Goal: Task Accomplishment & Management: Use online tool/utility

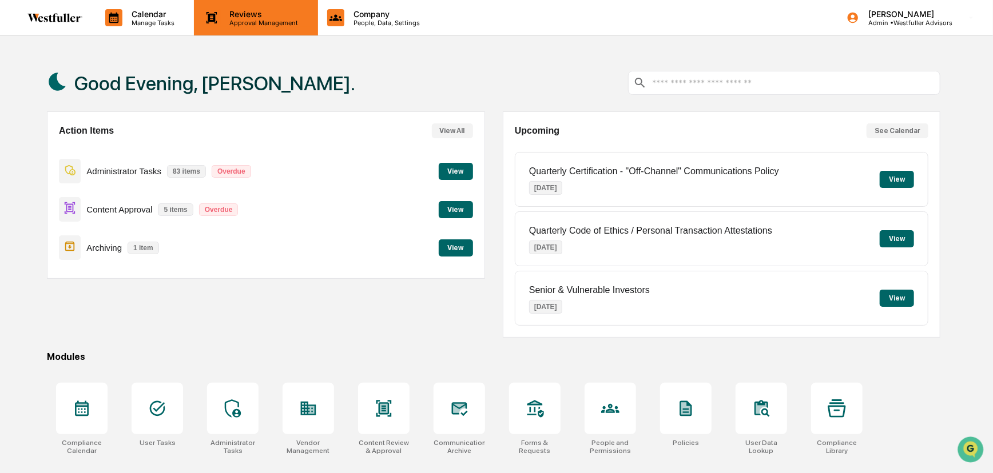
click at [229, 11] on p "Reviews" at bounding box center [262, 14] width 83 height 10
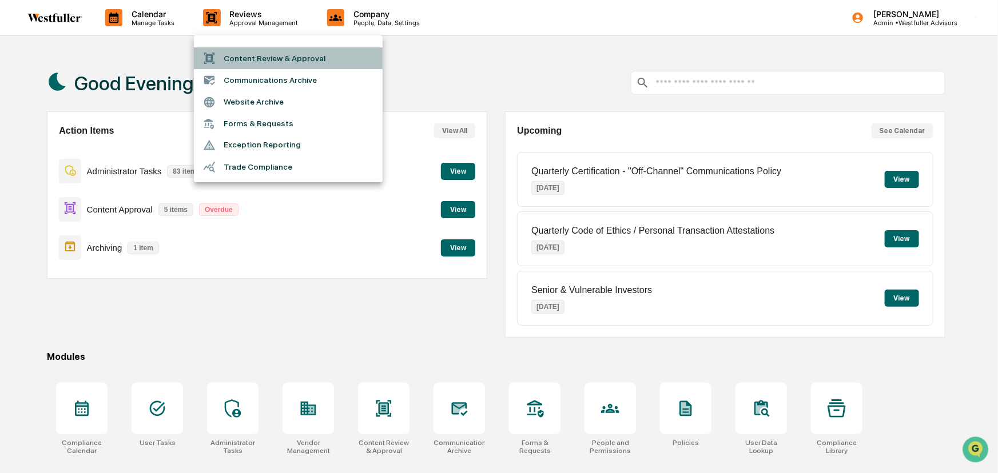
click at [242, 56] on li "Content Review & Approval" at bounding box center [288, 58] width 189 height 22
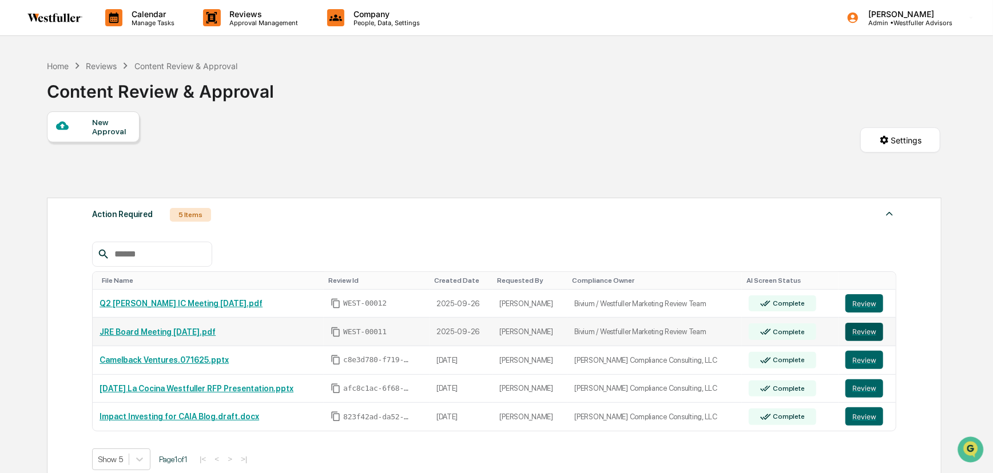
click at [856, 335] on button "Review" at bounding box center [864, 332] width 38 height 18
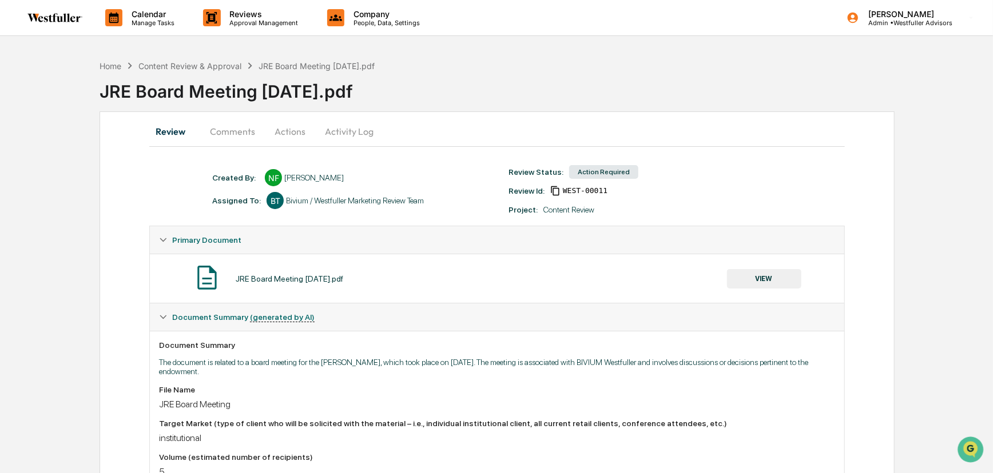
click at [776, 280] on button "VIEW" at bounding box center [764, 278] width 74 height 19
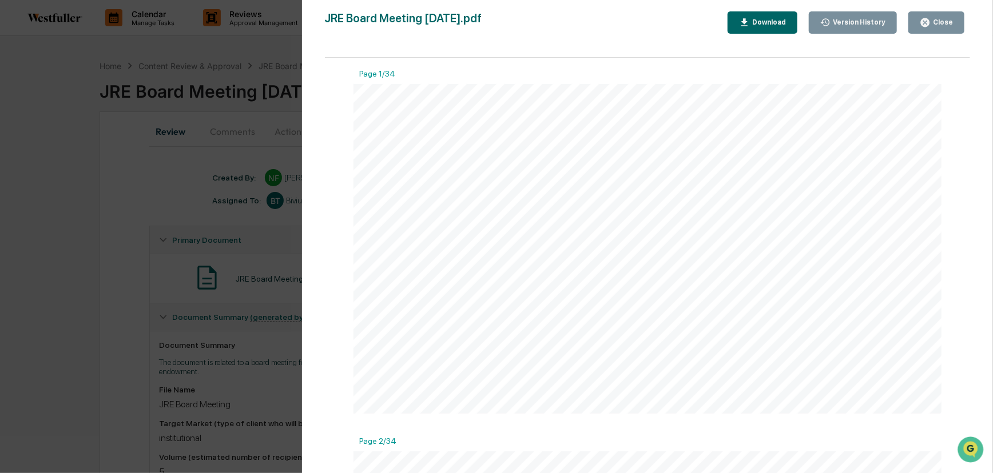
click at [938, 19] on div "Close" at bounding box center [941, 22] width 22 height 8
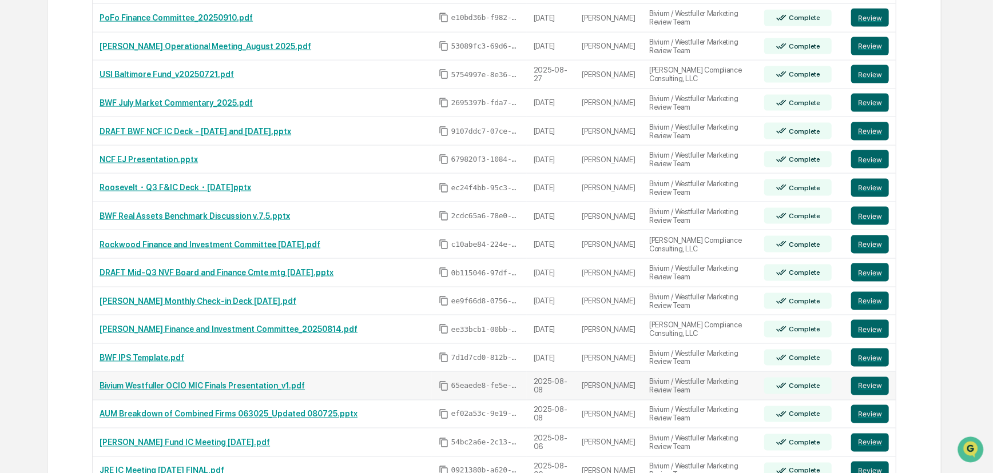
scroll to position [1055, 0]
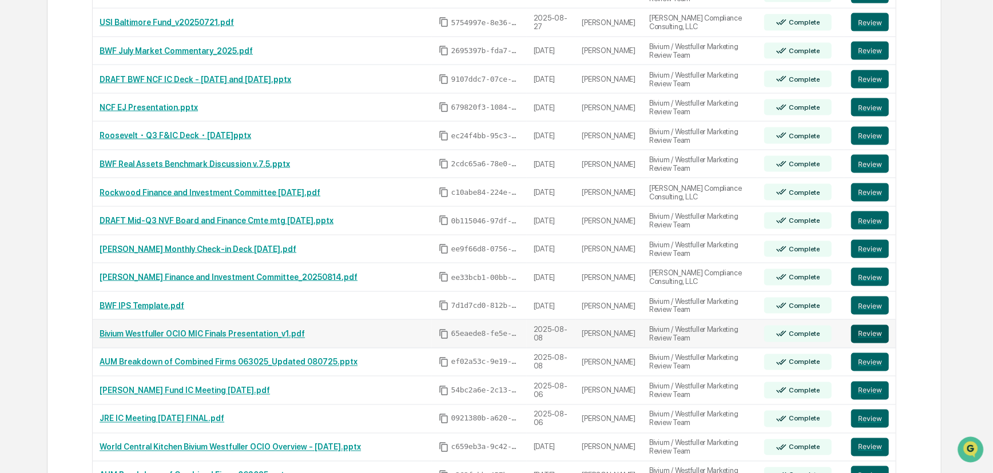
click at [869, 331] on button "Review" at bounding box center [870, 334] width 38 height 18
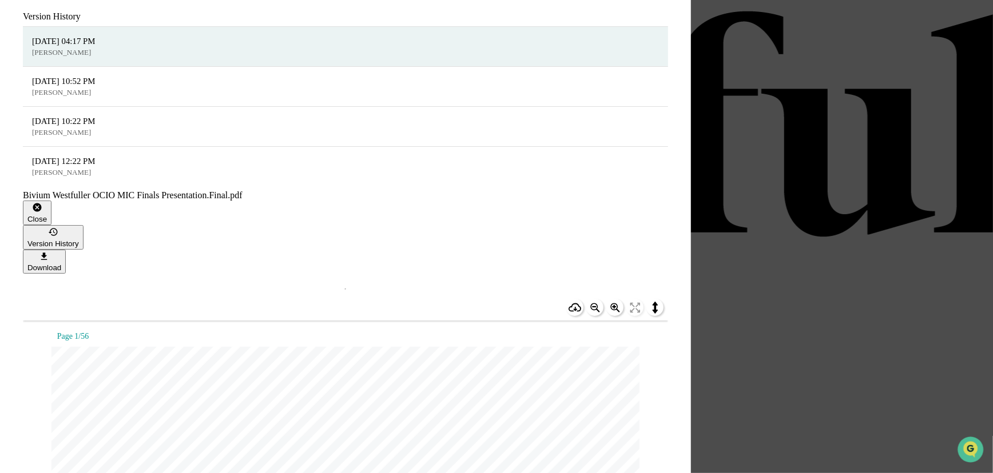
scroll to position [16942, 0]
drag, startPoint x: 741, startPoint y: 328, endPoint x: 652, endPoint y: 326, distance: 89.2
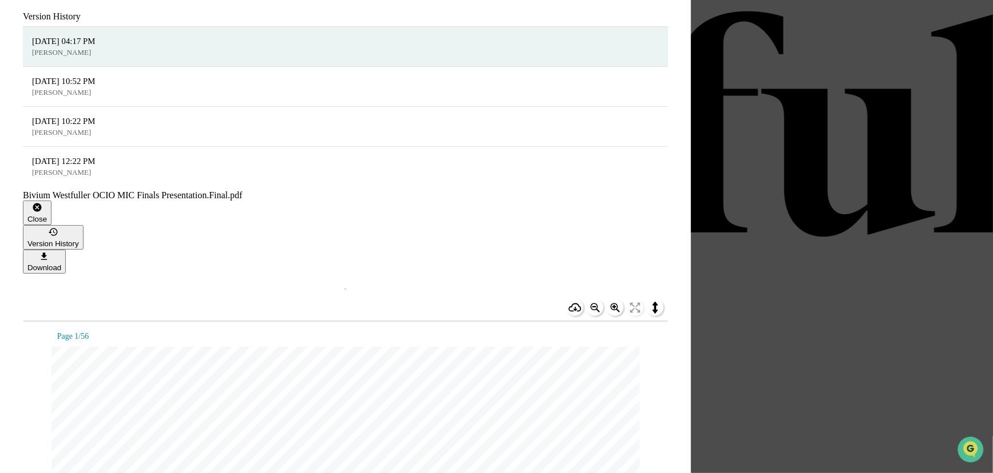
drag, startPoint x: 737, startPoint y: 325, endPoint x: 385, endPoint y: 315, distance: 351.7
copy div "The investment example presented herein is for illustrative purposes only and d…"
drag, startPoint x: 869, startPoint y: 421, endPoint x: 421, endPoint y: 419, distance: 448.2
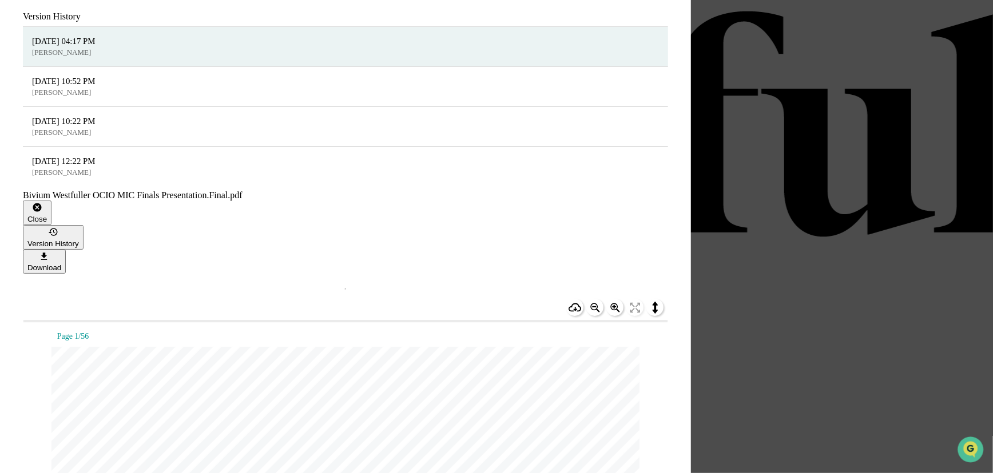
drag, startPoint x: 383, startPoint y: 408, endPoint x: 866, endPoint y: 420, distance: 482.7
copy span "The investment example presented herein is for illustrative purposes only and d…"
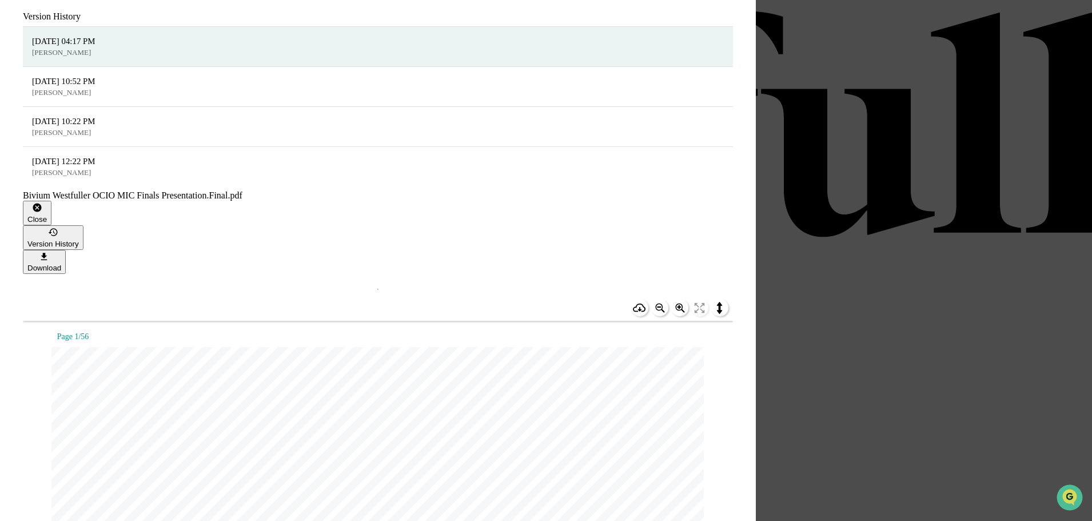
scroll to position [18576, 0]
click at [79, 227] on div "Version History" at bounding box center [52, 237] width 51 height 21
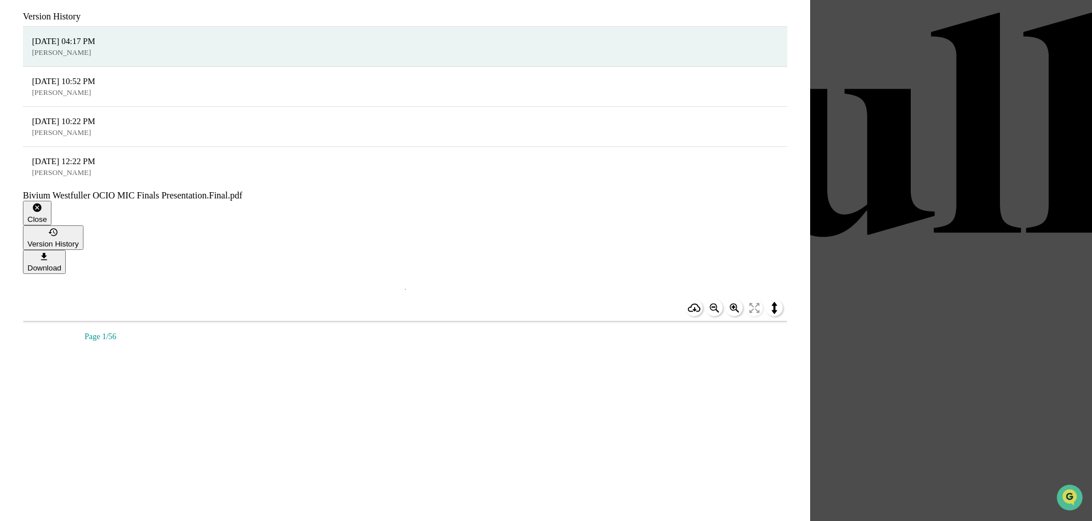
click at [385, 165] on div "08/08/2025, 12:22 PM Kara Kelly" at bounding box center [405, 166] width 764 height 39
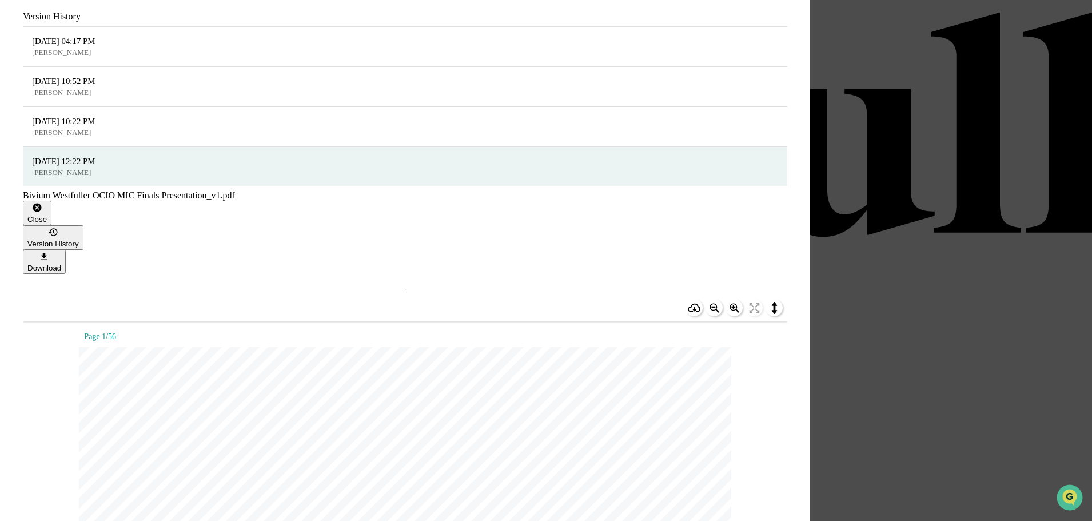
scroll to position [18433, 0]
click at [348, 127] on span "08/08/2025, 10:22 PM" at bounding box center [405, 121] width 746 height 13
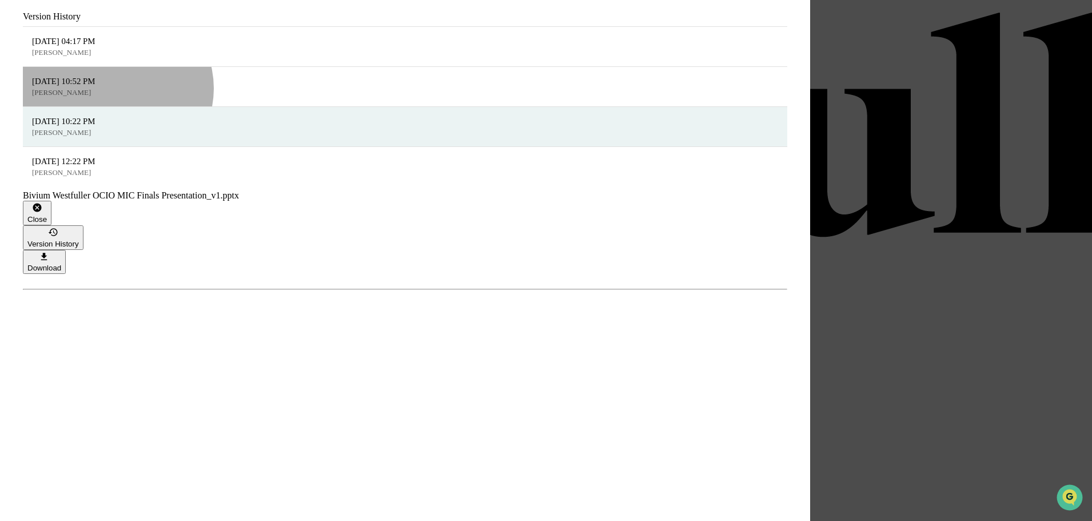
click at [376, 98] on p "[PERSON_NAME]" at bounding box center [405, 92] width 746 height 11
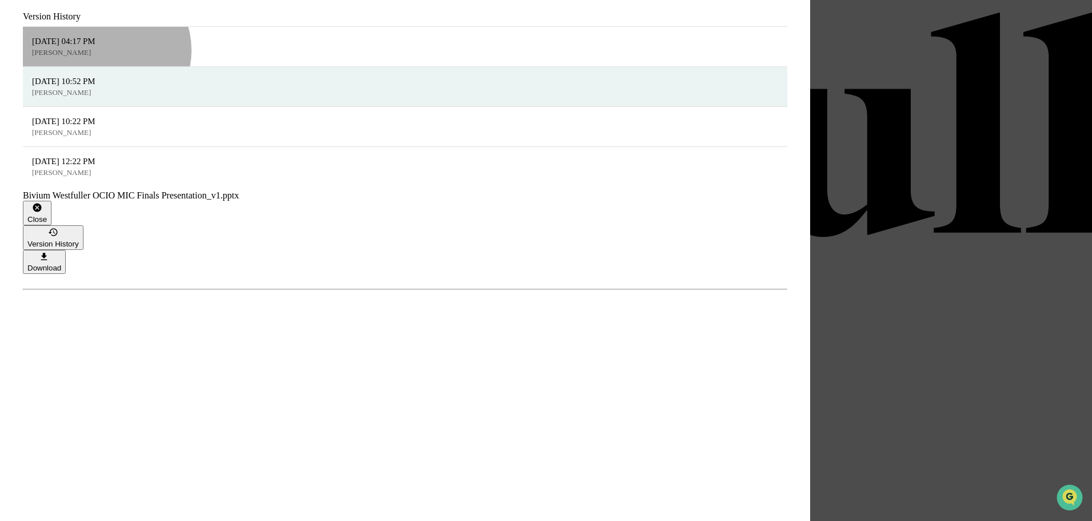
click at [364, 58] on p "[PERSON_NAME]" at bounding box center [405, 52] width 746 height 11
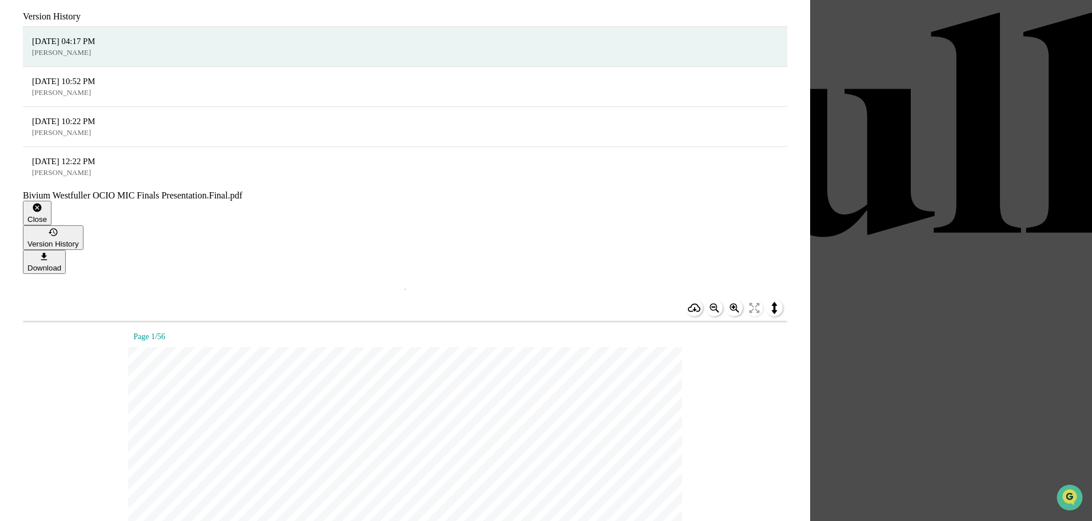
scroll to position [1728, 0]
